Goal: Task Accomplishment & Management: Use online tool/utility

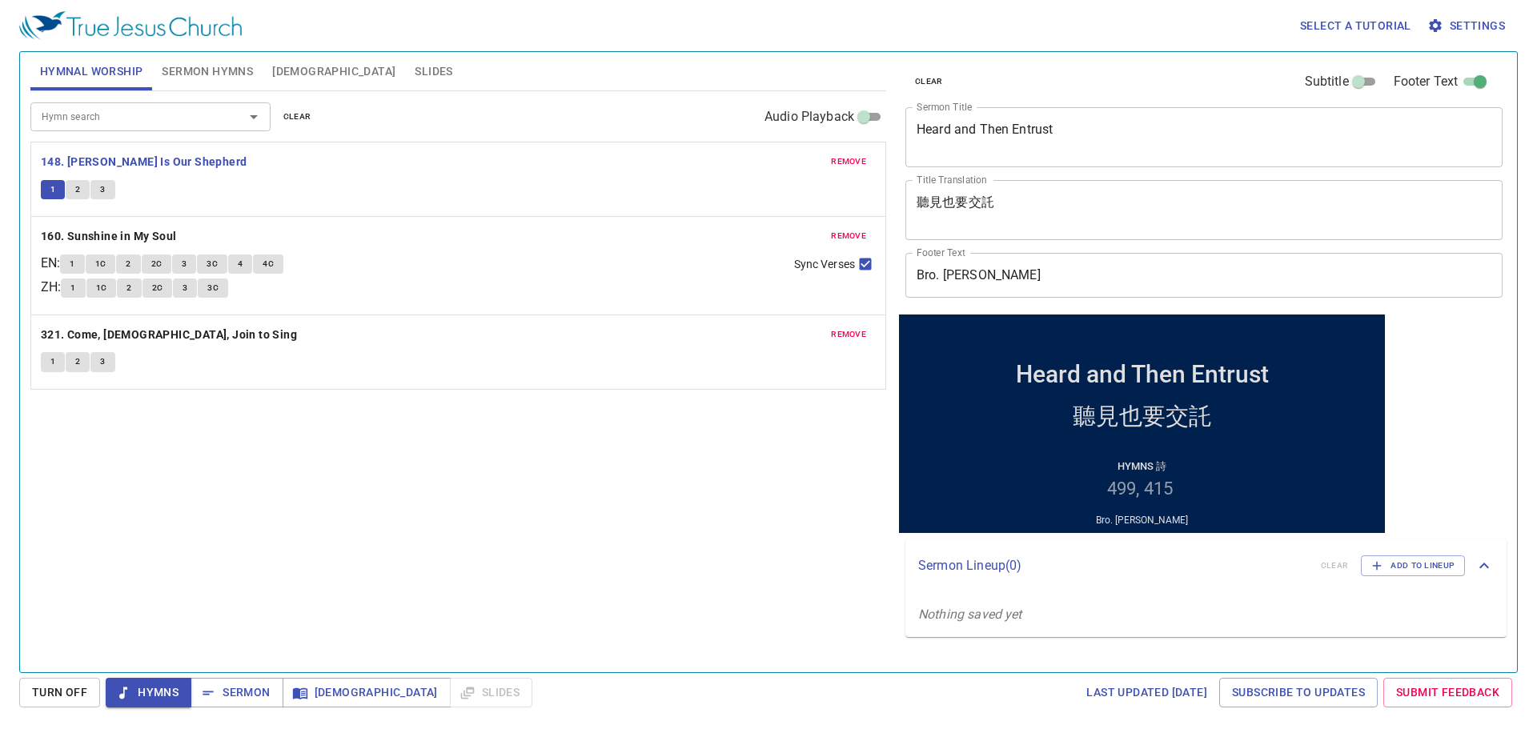
click at [1019, 126] on textarea "Heard and Then Entrust" at bounding box center [1203, 137] width 575 height 30
click at [1019, 127] on textarea "Heard and Then Entrust" at bounding box center [1203, 137] width 575 height 30
click at [951, 130] on textarea "Heard and Then Entrust" at bounding box center [1203, 137] width 575 height 30
